Goal: Information Seeking & Learning: Learn about a topic

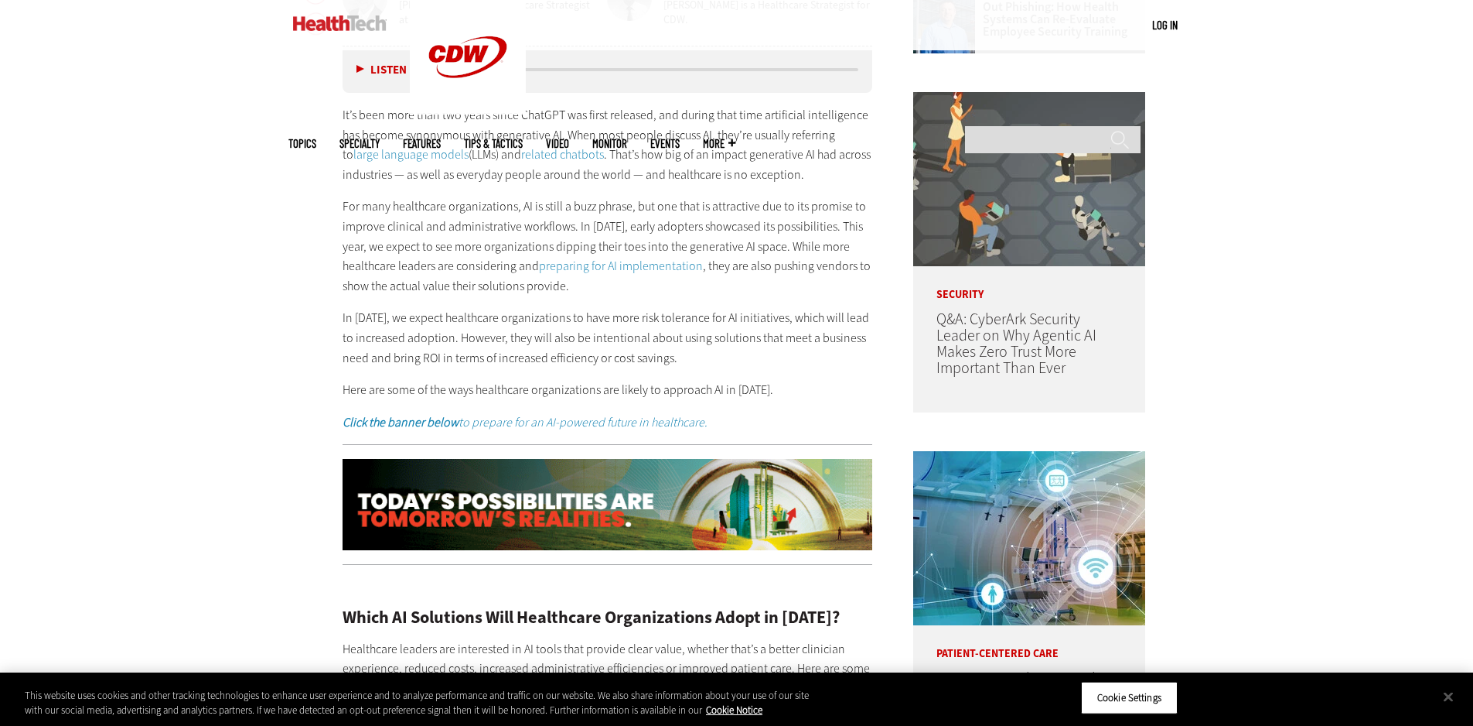
scroll to position [928, 0]
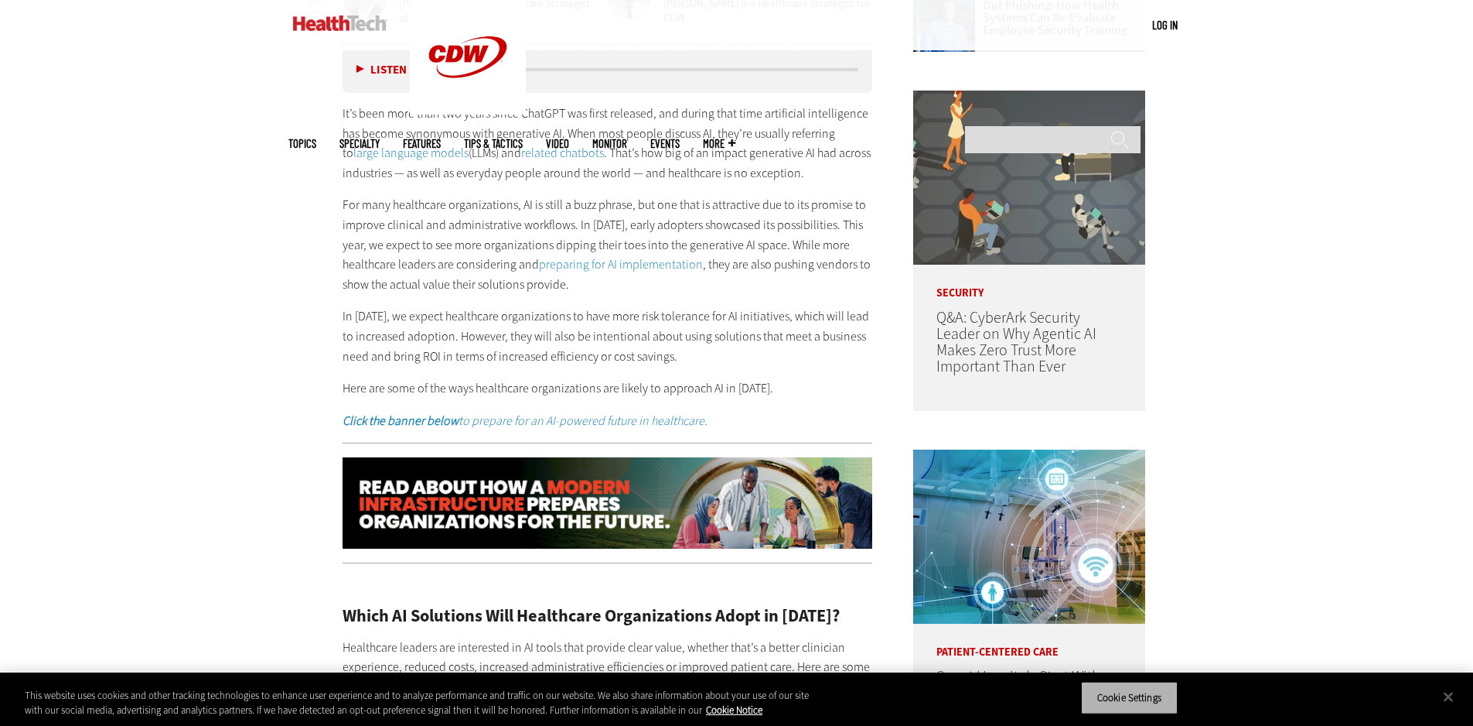
click at [1117, 564] on button "Cookie Settings" at bounding box center [1129, 697] width 97 height 32
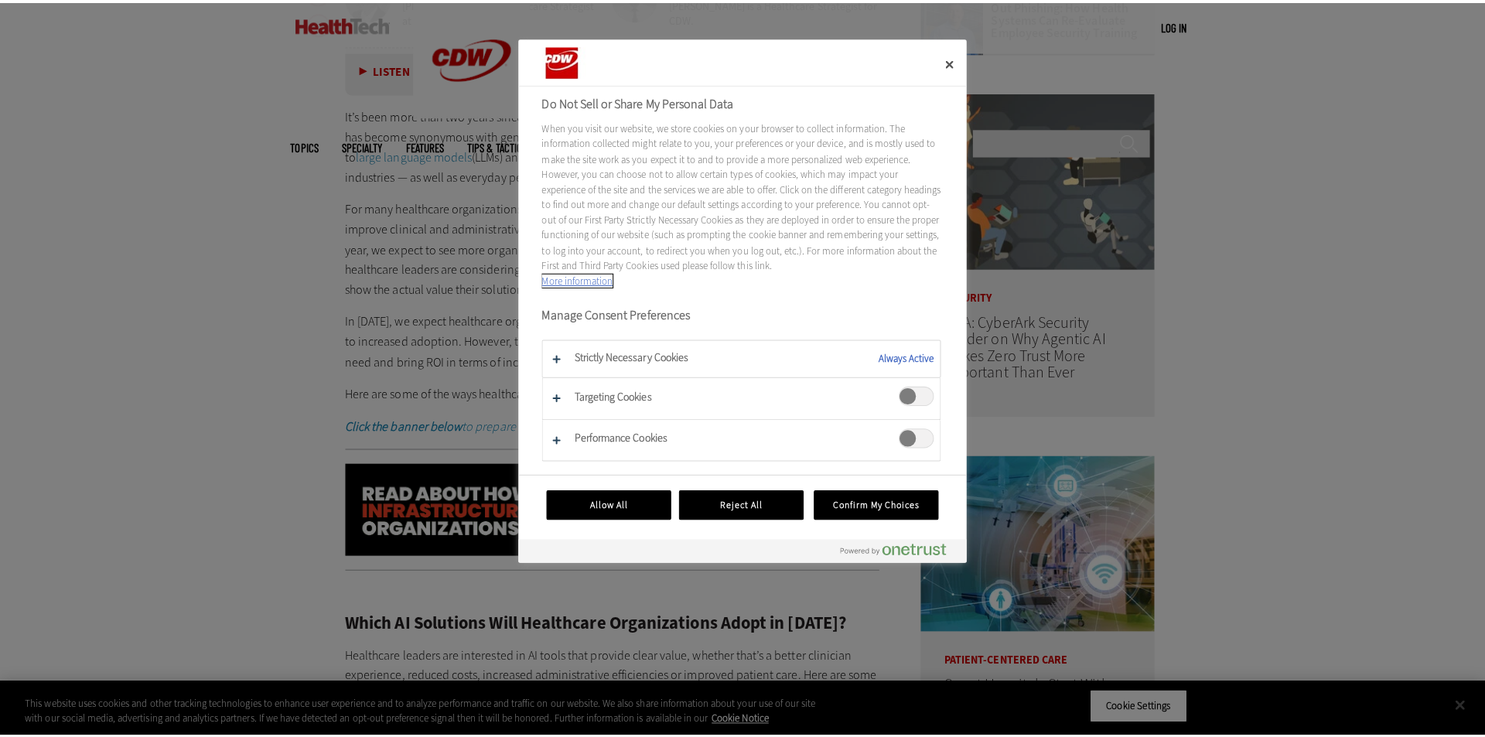
scroll to position [932, 0]
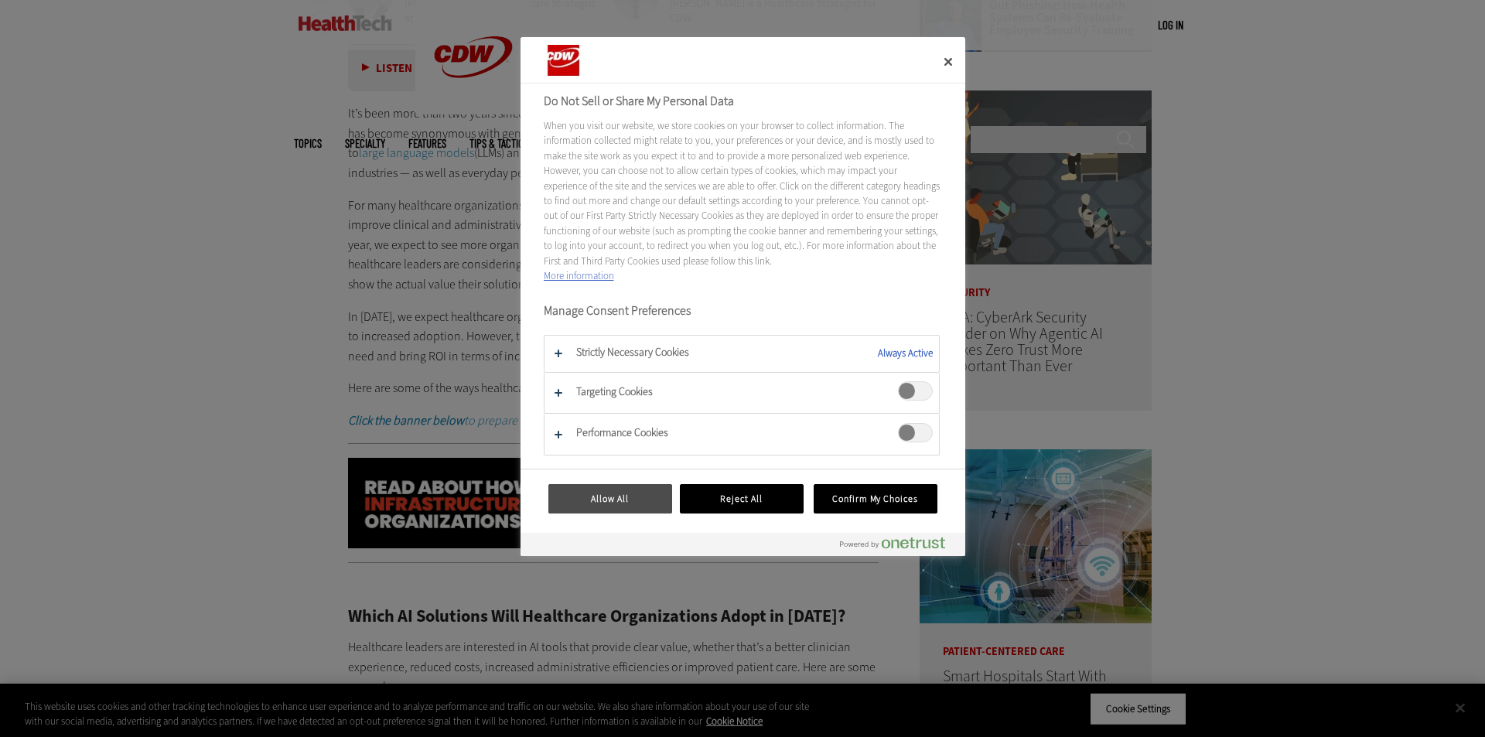
click at [617, 499] on button "Allow All" at bounding box center [610, 498] width 124 height 29
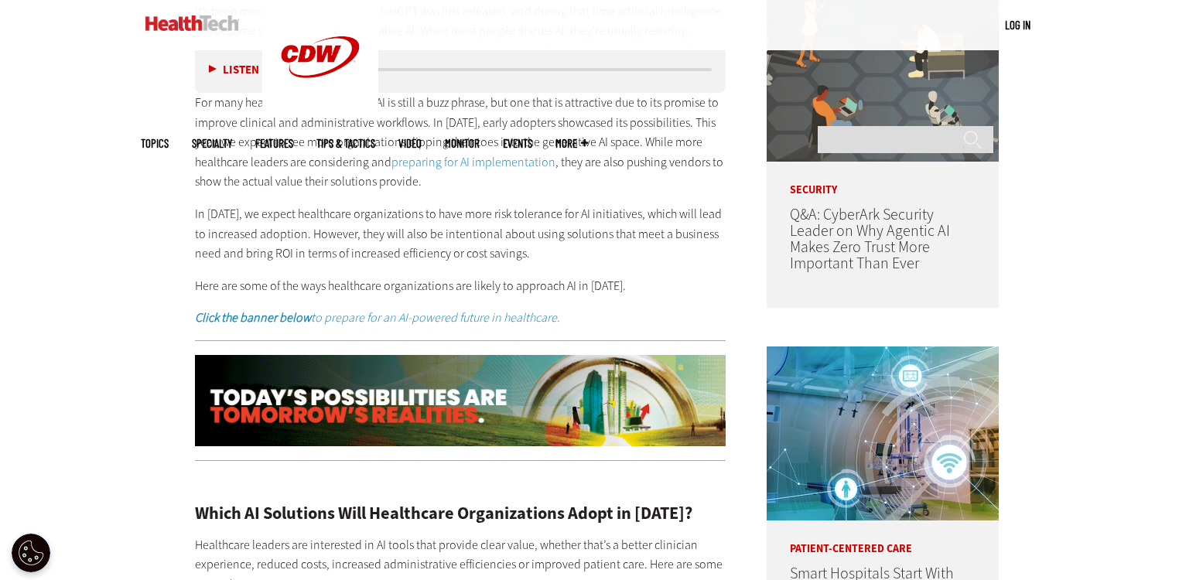
scroll to position [0, 0]
drag, startPoint x: 1466, startPoint y: 2, endPoint x: 169, endPoint y: 194, distance: 1311.2
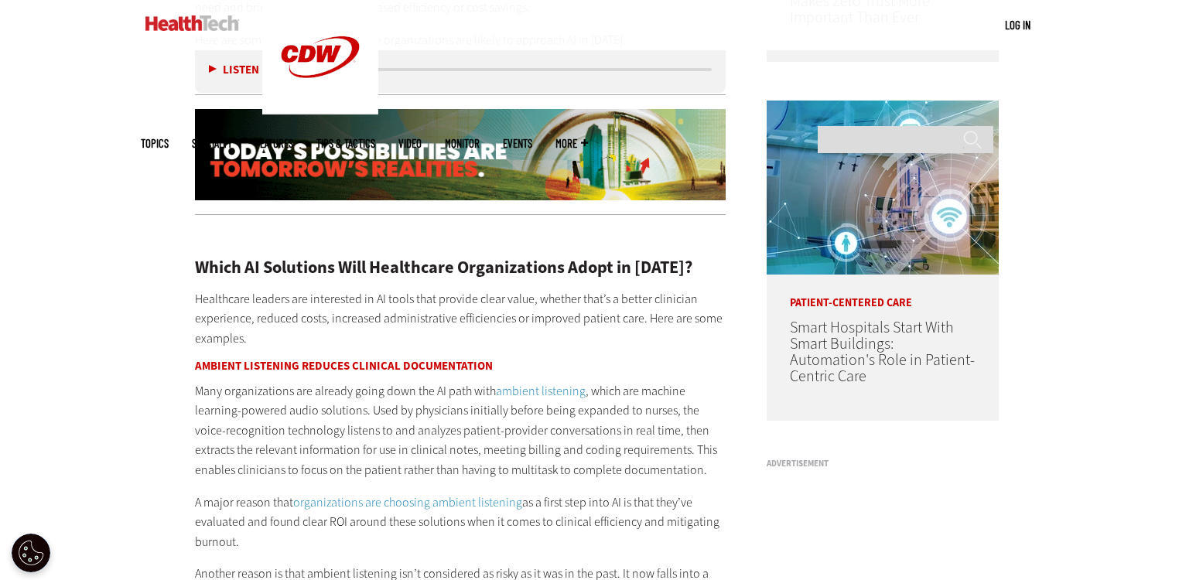
scroll to position [1176, 0]
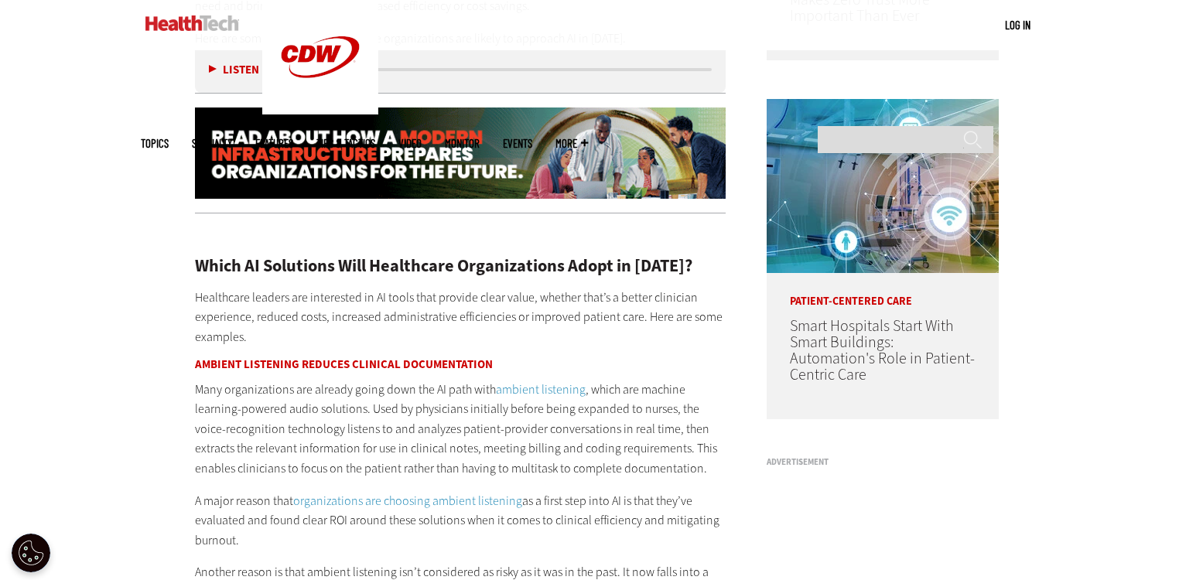
click at [215, 362] on h3 "Ambient Listening Reduces Clinical Documentation" at bounding box center [460, 365] width 531 height 12
copy h3 "Ambient"
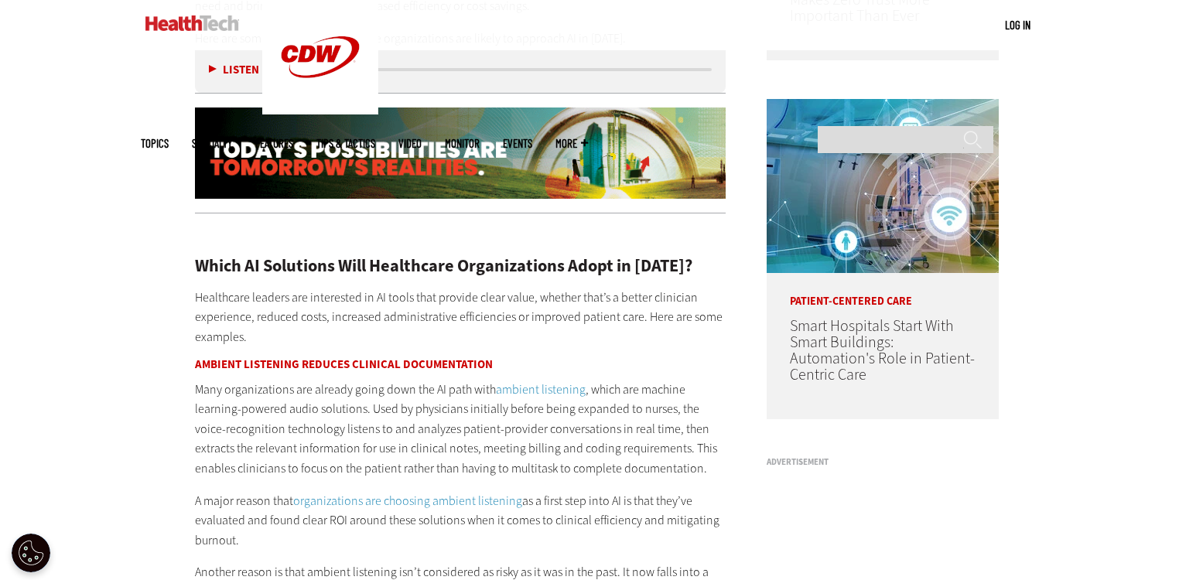
click at [265, 390] on p "Many organizations are already going down the AI path with ambient listening , …" at bounding box center [460, 429] width 531 height 99
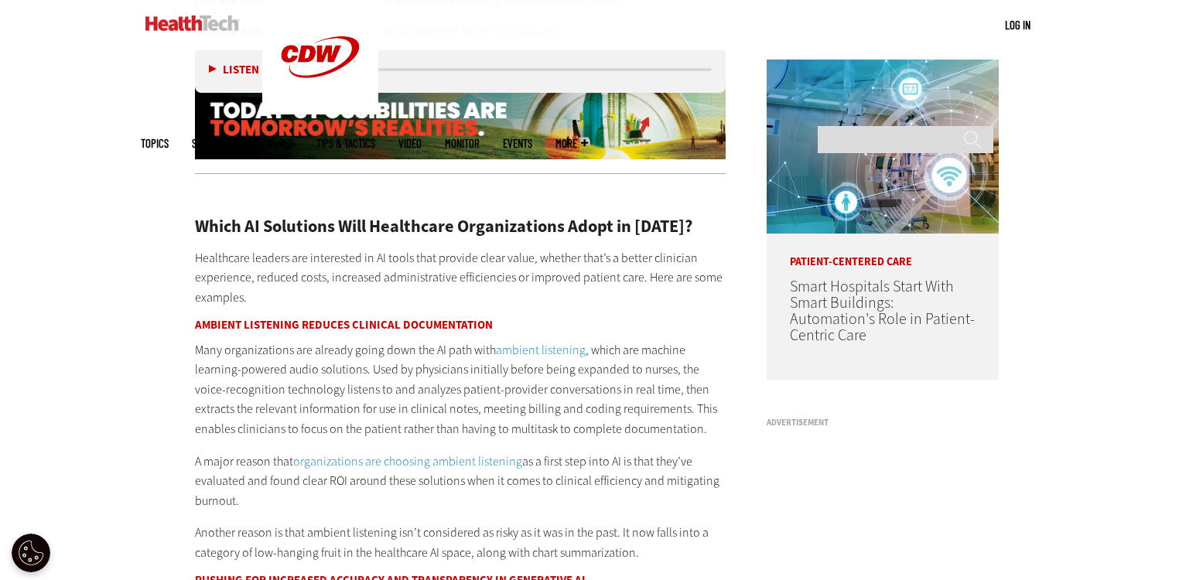
scroll to position [1238, 0]
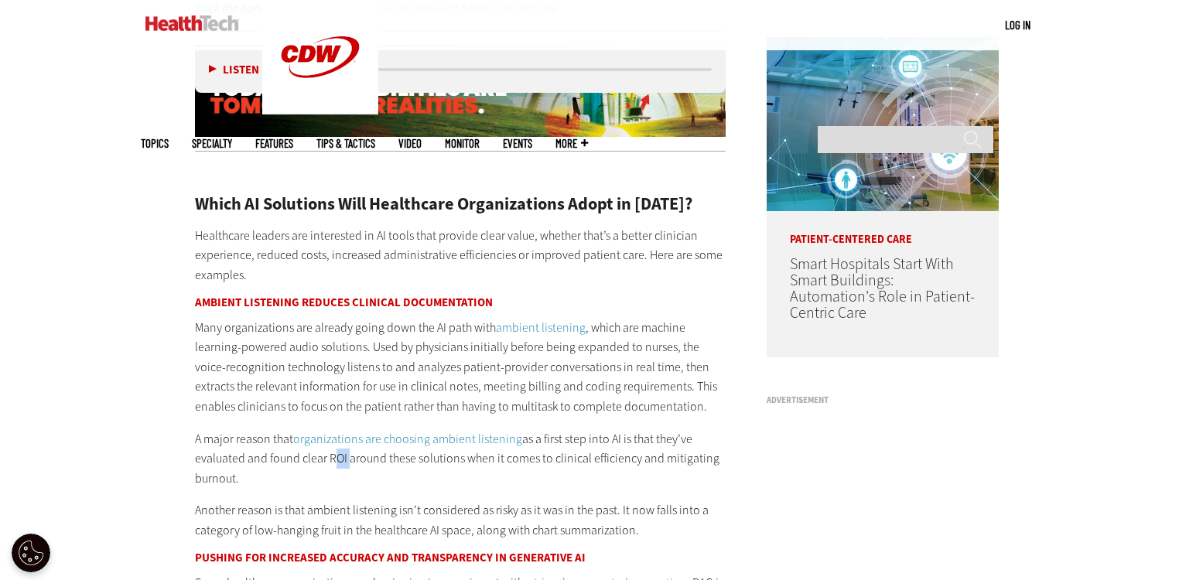
drag, startPoint x: 329, startPoint y: 457, endPoint x: 345, endPoint y: 456, distance: 16.3
click at [345, 456] on p "A major reason that organizations are choosing ambient listening as a first ste…" at bounding box center [460, 459] width 531 height 60
copy p "ROI"
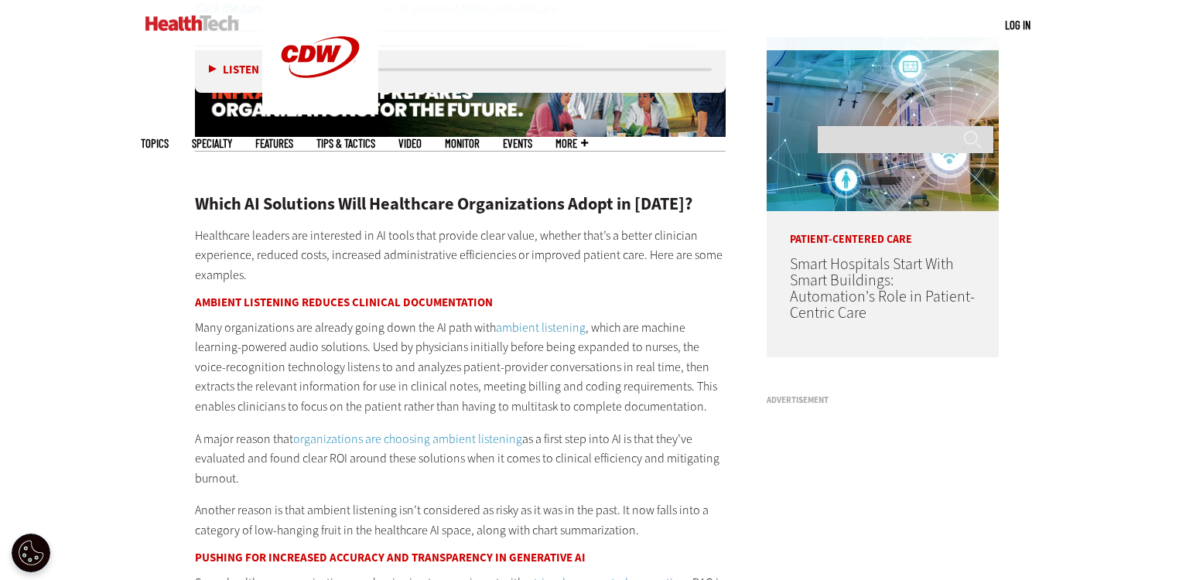
click at [309, 473] on p "A major reason that organizations are choosing ambient listening as a first ste…" at bounding box center [460, 459] width 531 height 60
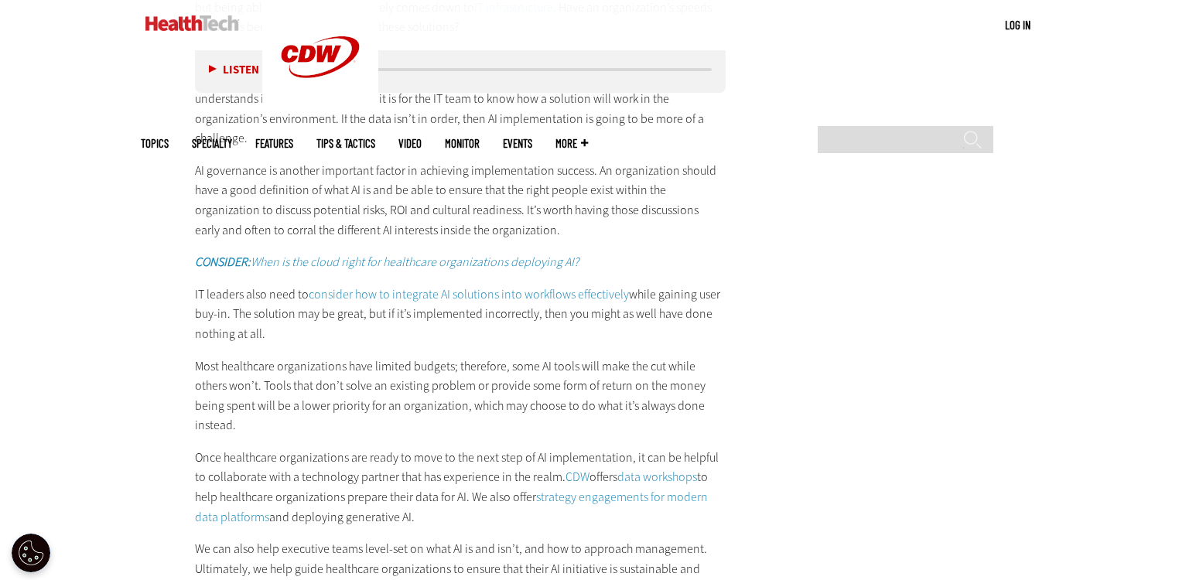
scroll to position [2599, 0]
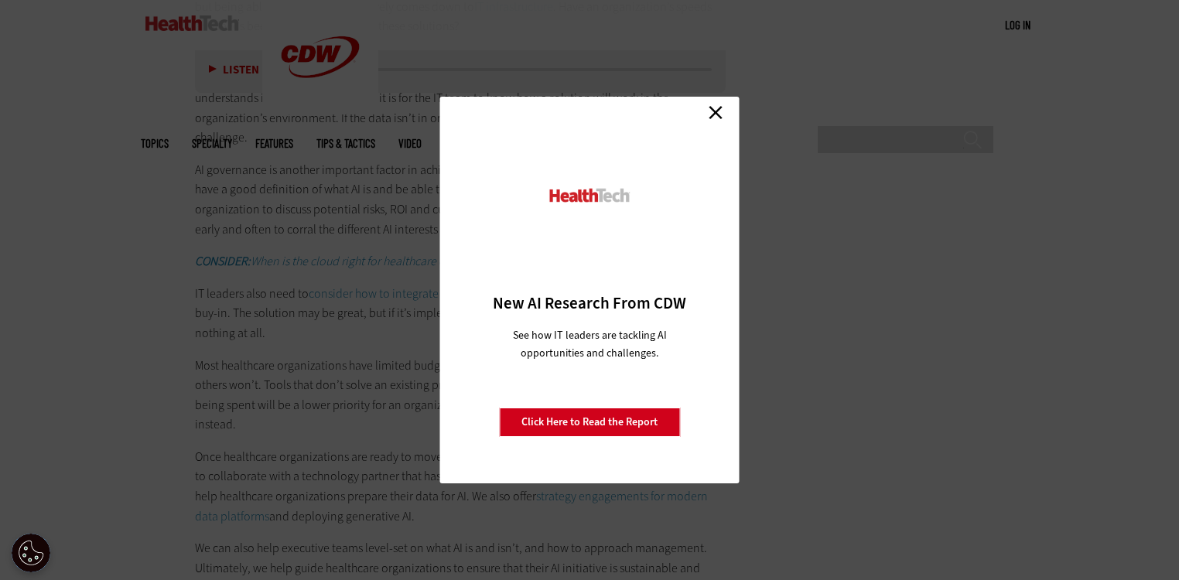
click at [722, 114] on link "Close" at bounding box center [715, 112] width 23 height 23
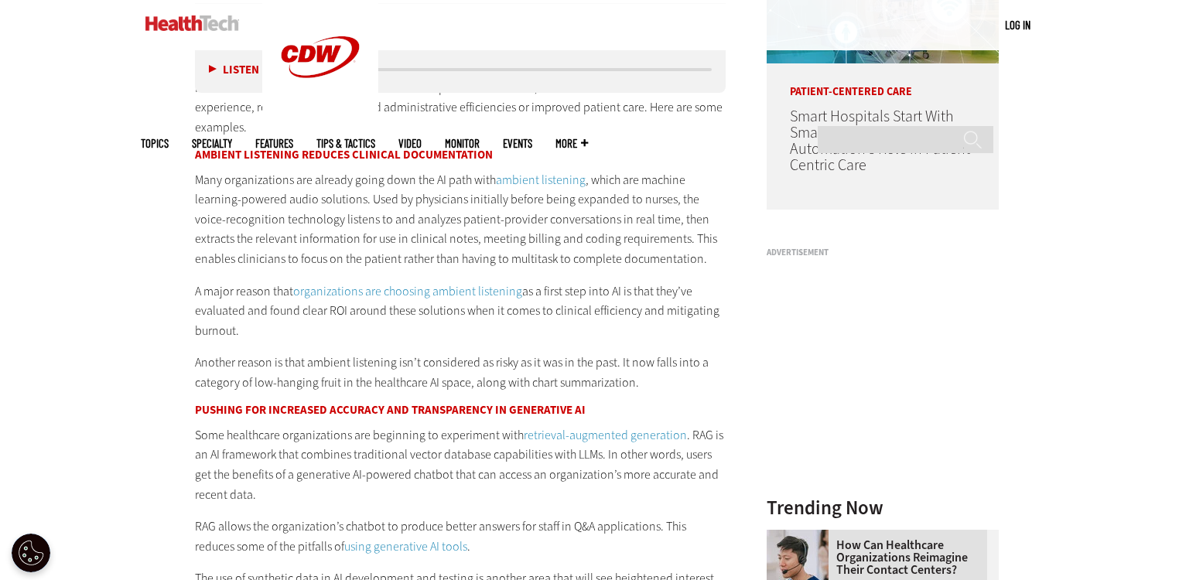
scroll to position [1361, 0]
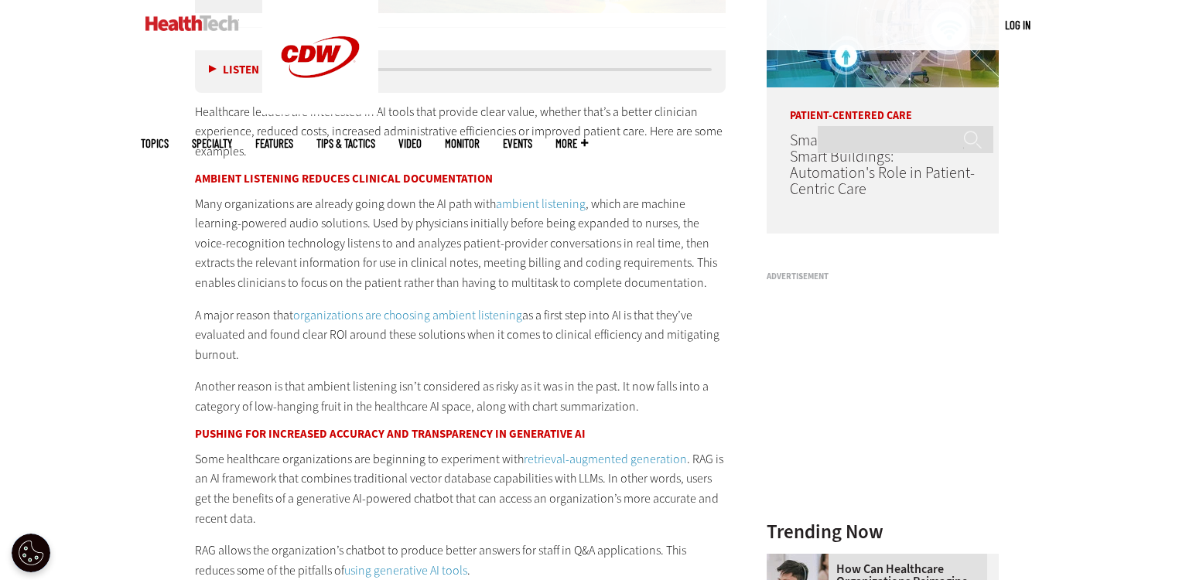
click at [684, 335] on p "A major reason that organizations are choosing ambient listening as a first ste…" at bounding box center [460, 336] width 531 height 60
copy p "mitigating"
click at [458, 356] on p "A major reason that organizations are choosing ambient listening as a first ste…" at bounding box center [460, 336] width 531 height 60
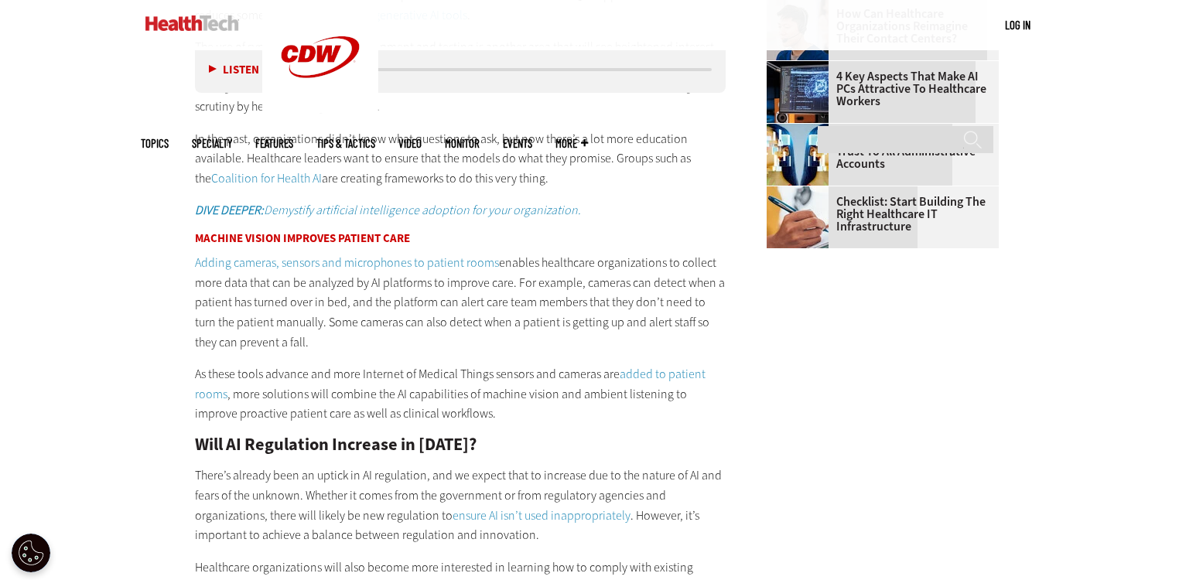
scroll to position [1918, 0]
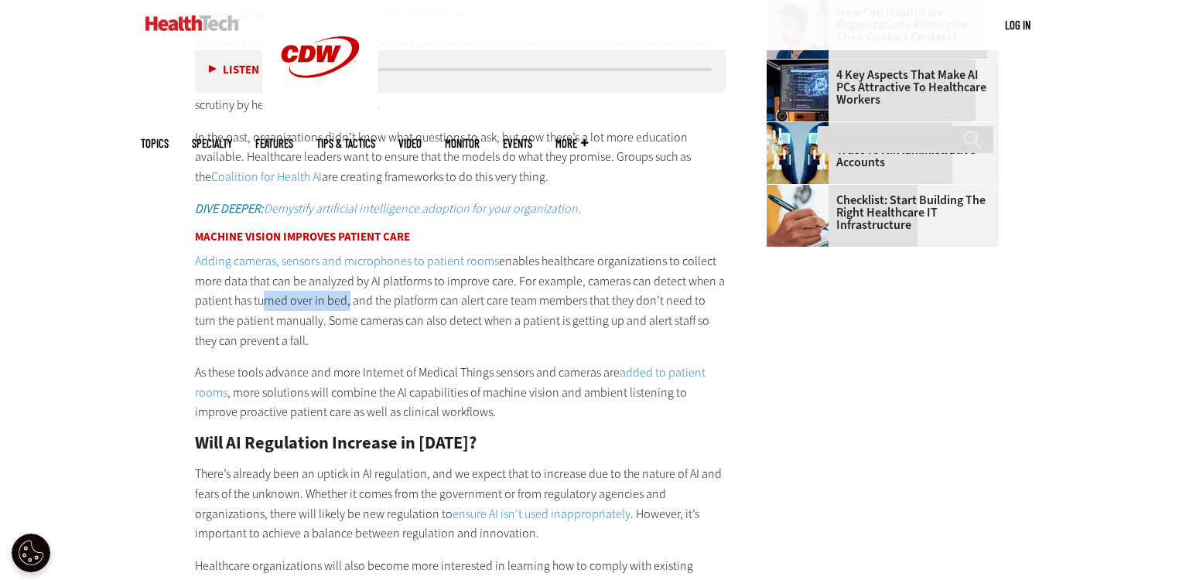
drag, startPoint x: 255, startPoint y: 302, endPoint x: 345, endPoint y: 300, distance: 89.7
click at [345, 300] on p "Adding cameras, sensors and microphones to patient rooms enables healthcare org…" at bounding box center [460, 300] width 531 height 99
drag, startPoint x: 193, startPoint y: 299, endPoint x: 340, endPoint y: 306, distance: 147.9
click at [344, 298] on article "[DATE] Twitter Facebook LinkedIn Reddit Flipboard Email Artificial Intelligence…" at bounding box center [445, 387] width 562 height 3396
copy p "patient has turned over in bed"
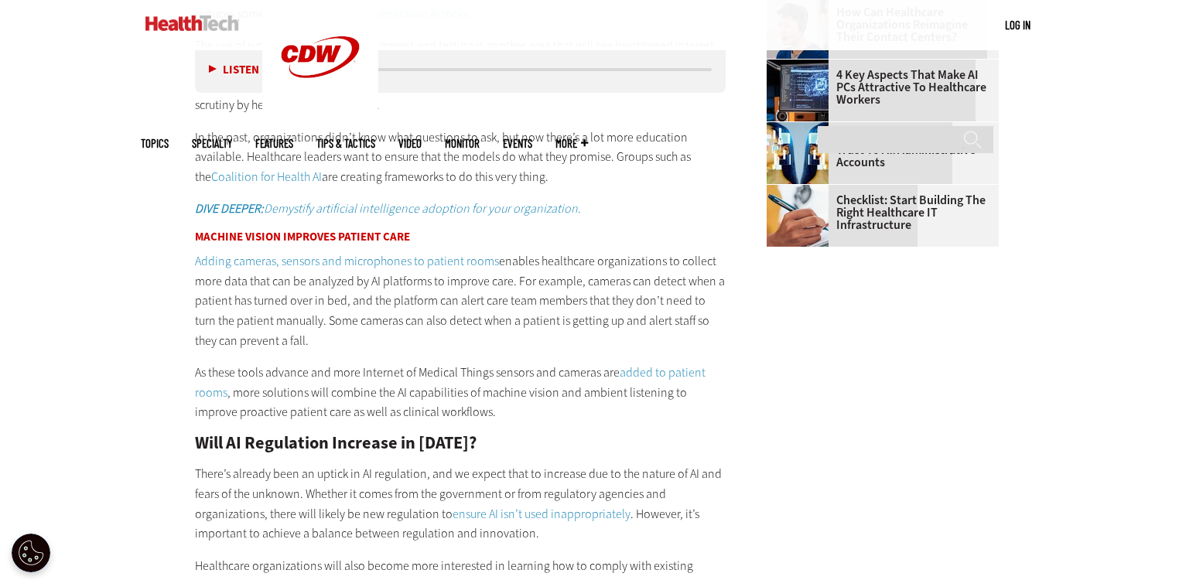
click at [405, 309] on p "Adding cameras, sensors and microphones to patient rooms enables healthcare org…" at bounding box center [460, 300] width 531 height 99
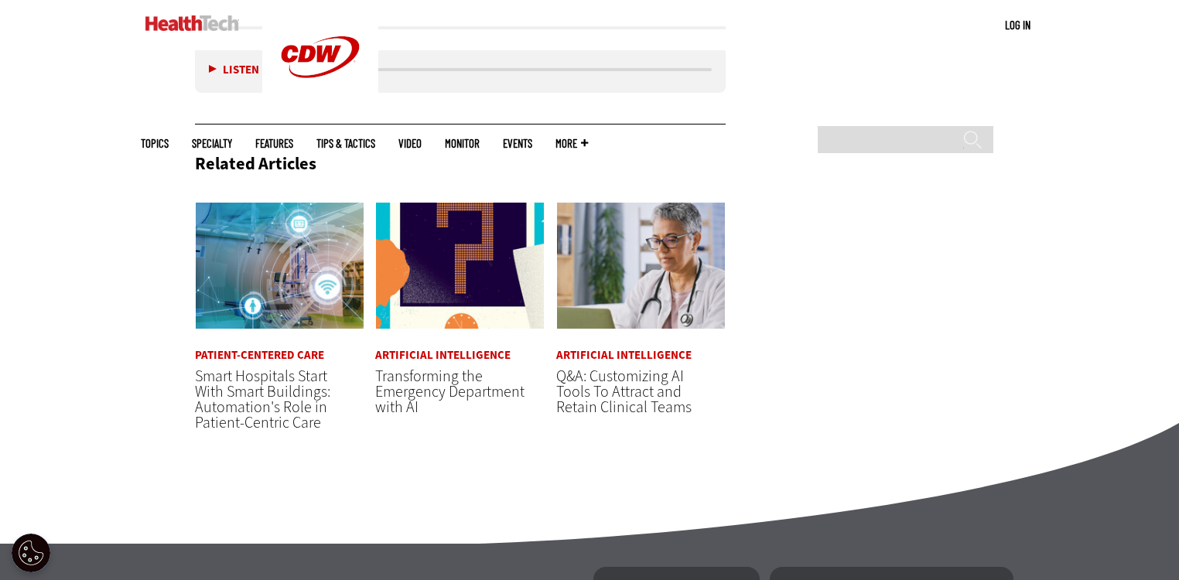
scroll to position [3589, 0]
